Goal: Check status

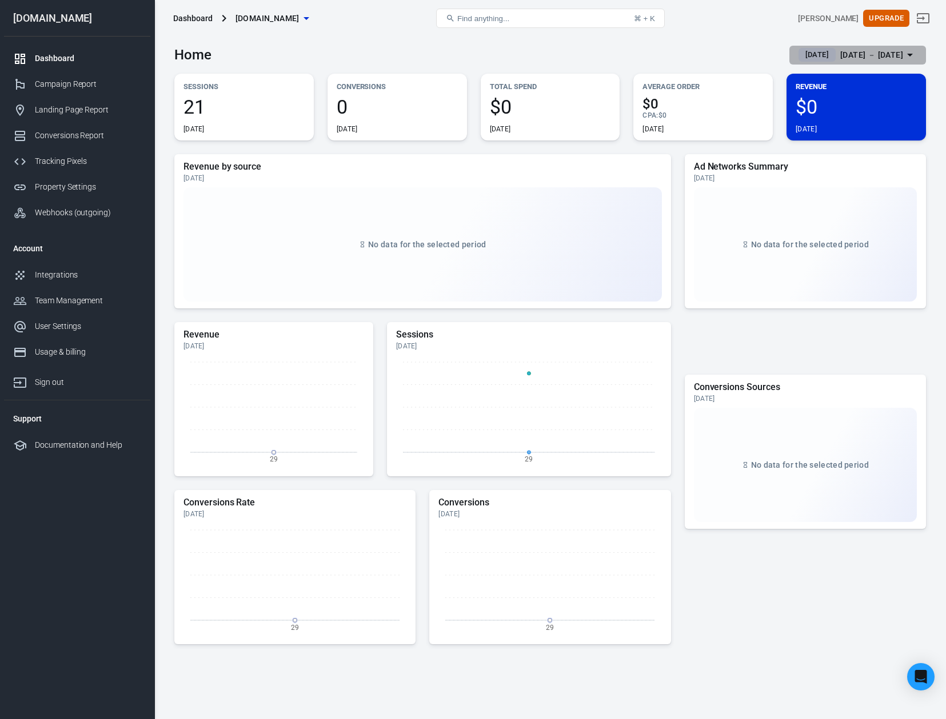
click at [858, 57] on div "Sep 29 － Sep 29, 2025" at bounding box center [871, 55] width 63 height 14
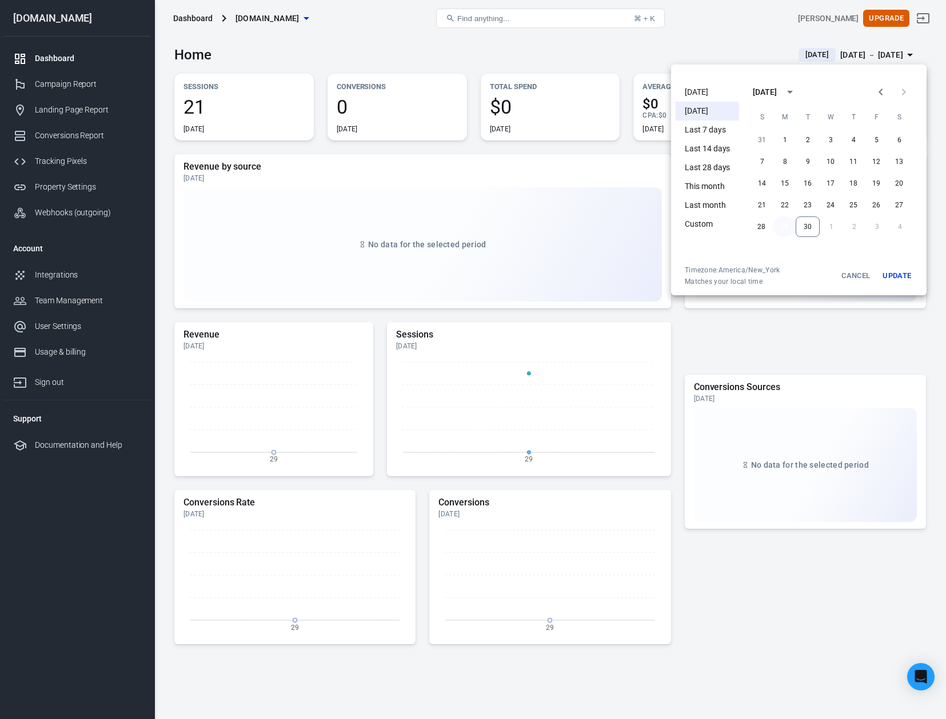
click at [786, 227] on button "29" at bounding box center [784, 227] width 23 height 21
click at [710, 129] on li "Last 7 days" at bounding box center [706, 130] width 63 height 19
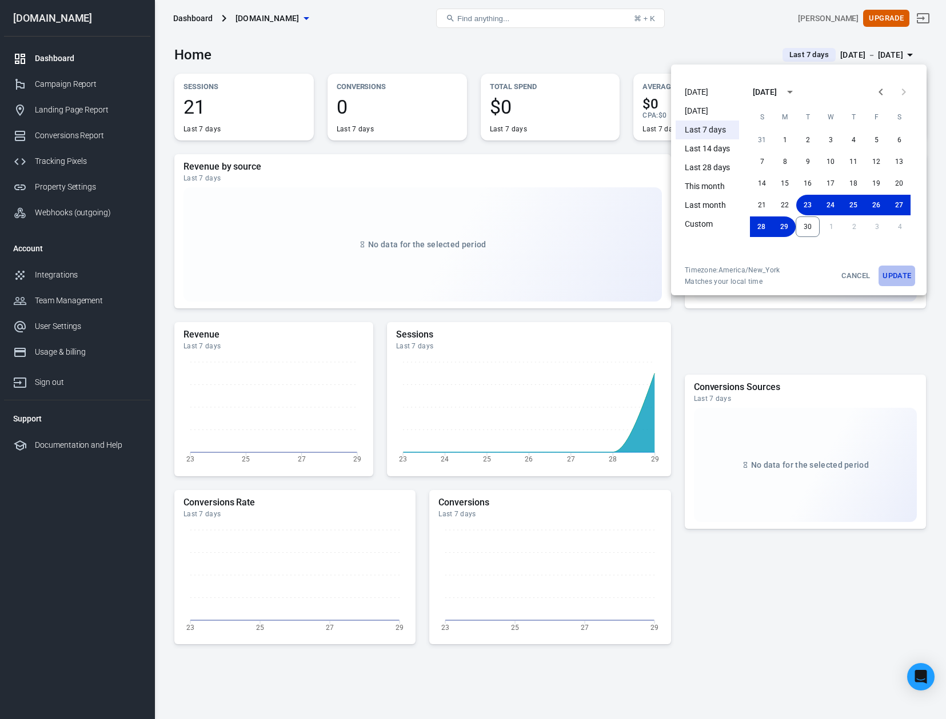
click at [890, 275] on button "Update" at bounding box center [896, 276] width 37 height 21
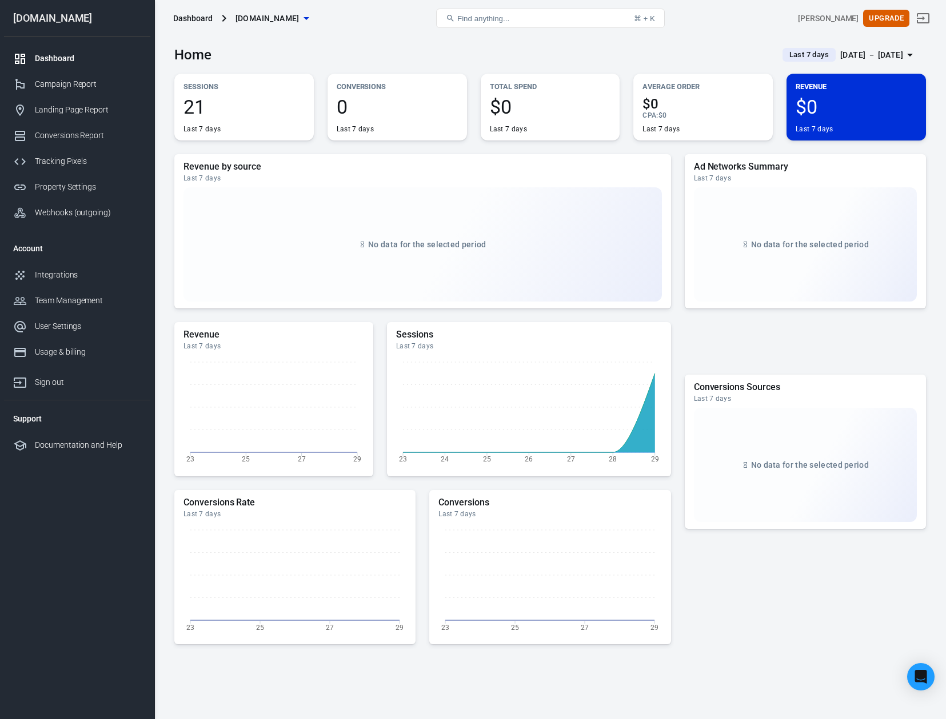
click at [510, 98] on span "$0" at bounding box center [550, 106] width 121 height 19
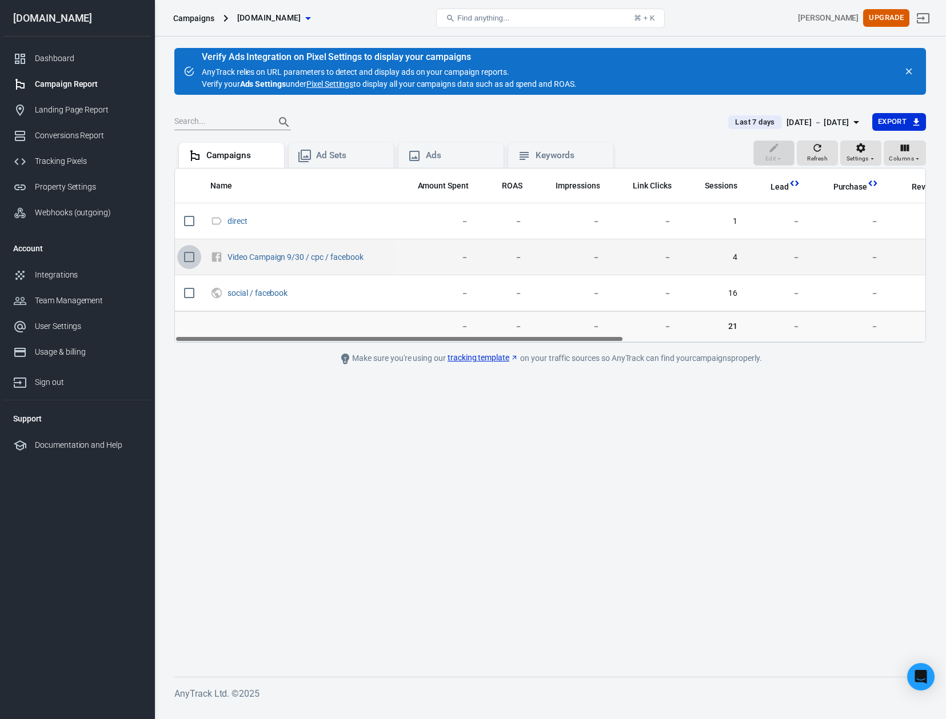
click at [196, 259] on input "scrollable content" at bounding box center [189, 257] width 24 height 24
checkbox input "true"
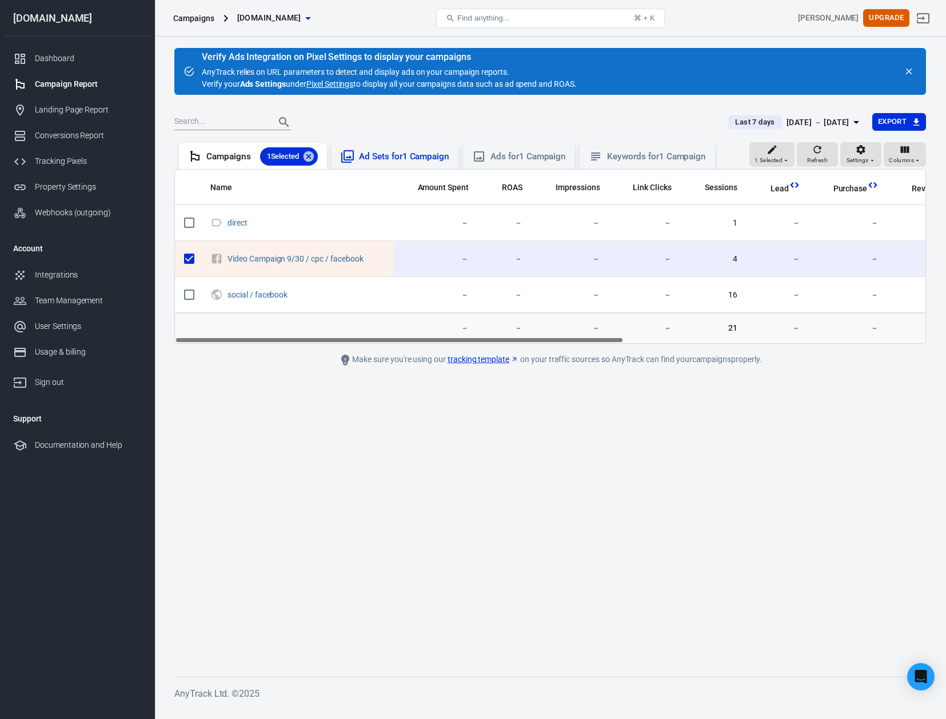
click at [373, 162] on div "Ad Sets for 1 Campaign" at bounding box center [404, 157] width 90 height 12
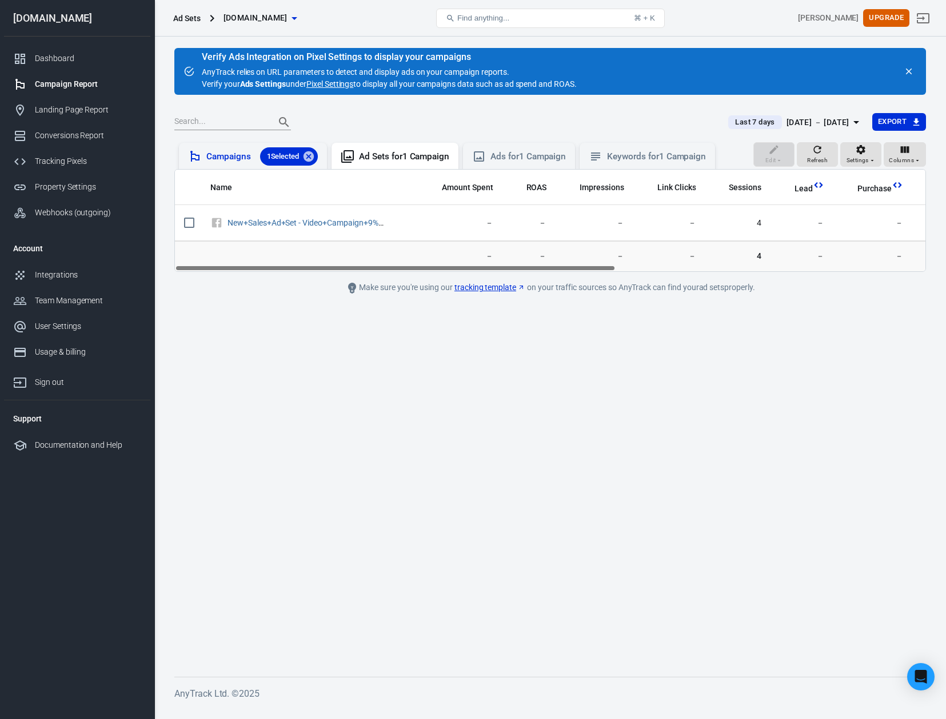
click at [235, 155] on div "Campaigns 1 Selected" at bounding box center [261, 156] width 111 height 18
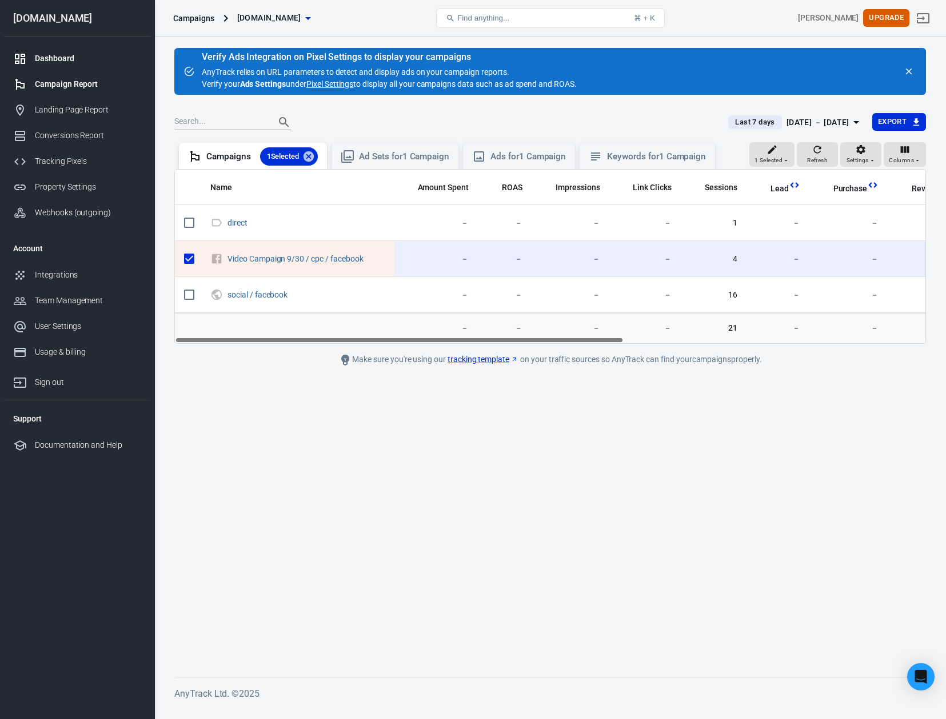
click at [79, 59] on div "Dashboard" at bounding box center [88, 59] width 106 height 12
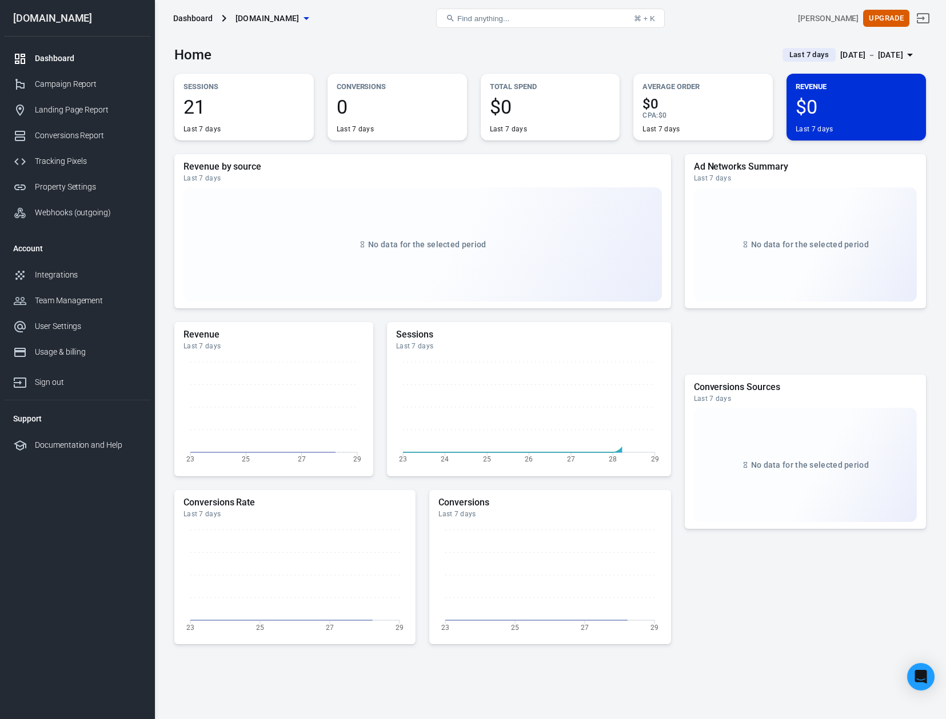
scroll to position [2, 0]
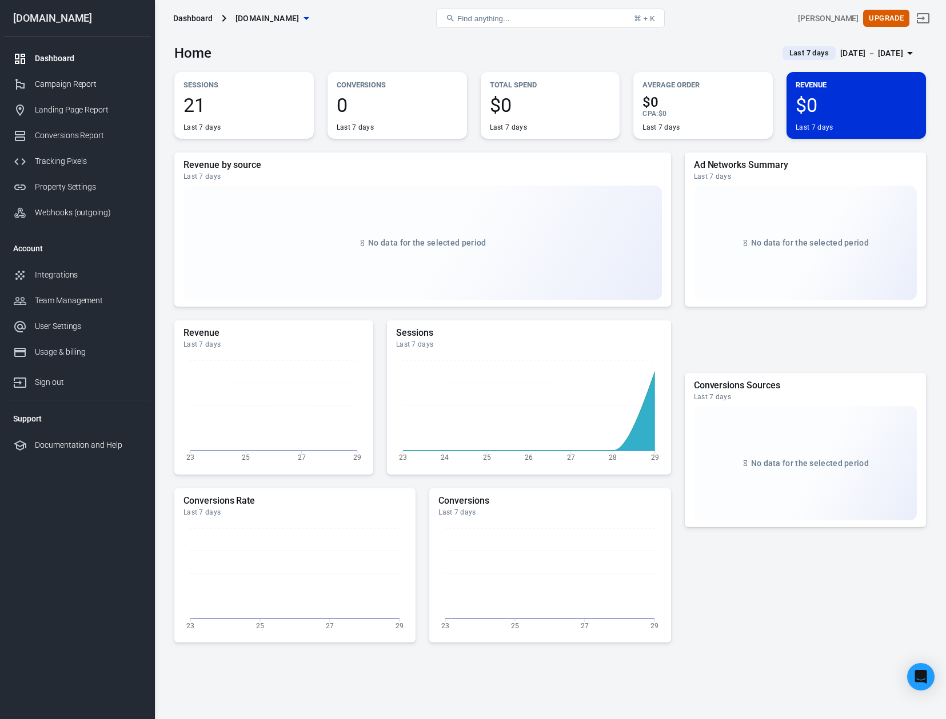
click at [369, 116] on div "0 Last 7 days" at bounding box center [397, 113] width 121 height 37
